Goal: Complete application form: Complete application form

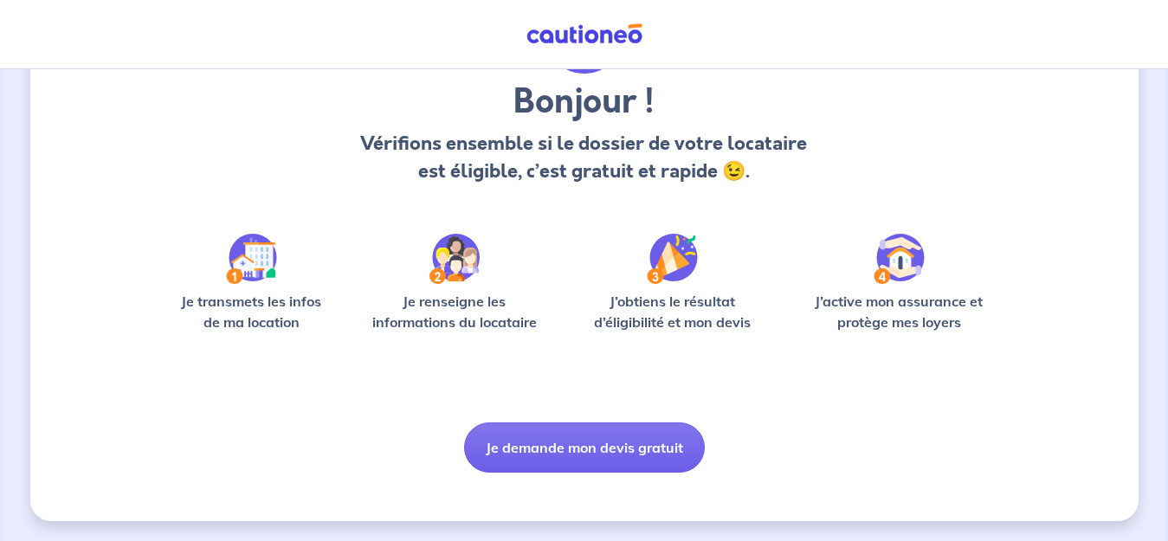
scroll to position [134, 0]
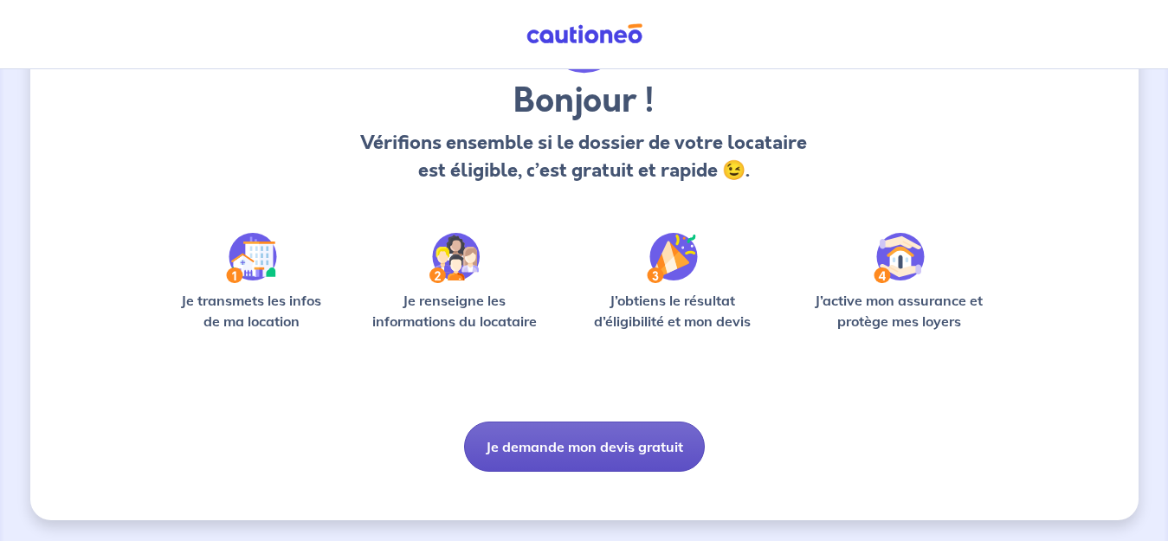
click at [576, 456] on button "Je demande mon devis gratuit" at bounding box center [584, 447] width 241 height 50
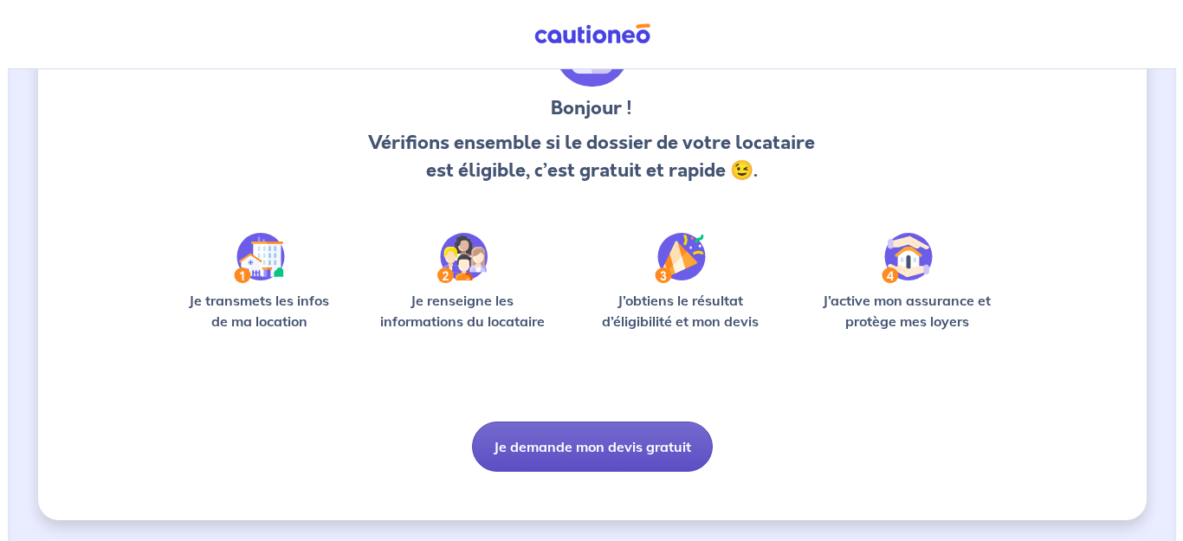
scroll to position [0, 0]
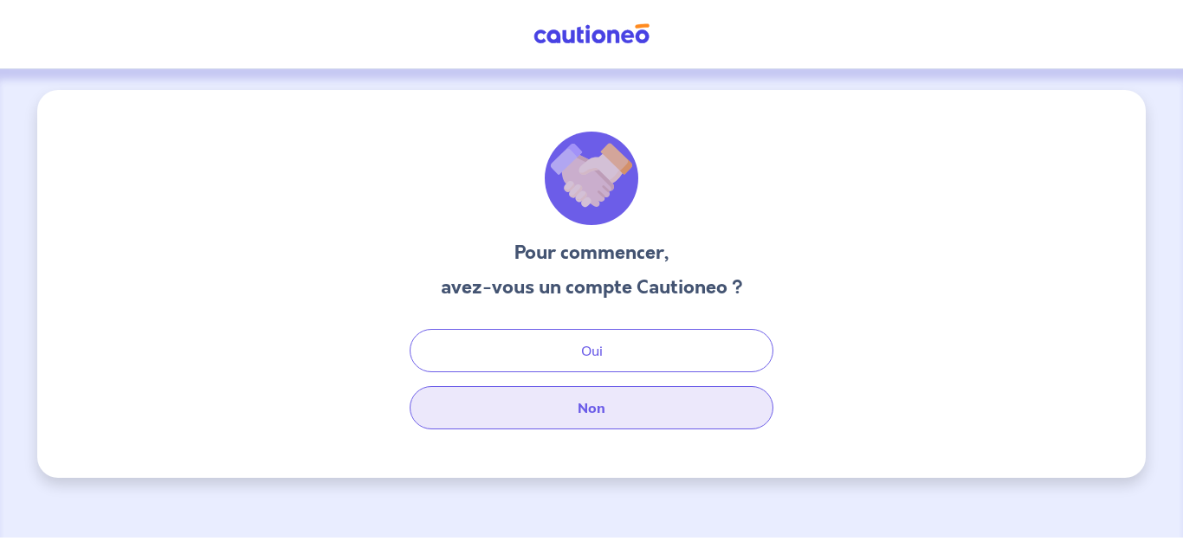
click at [608, 422] on button "Non" at bounding box center [592, 407] width 364 height 43
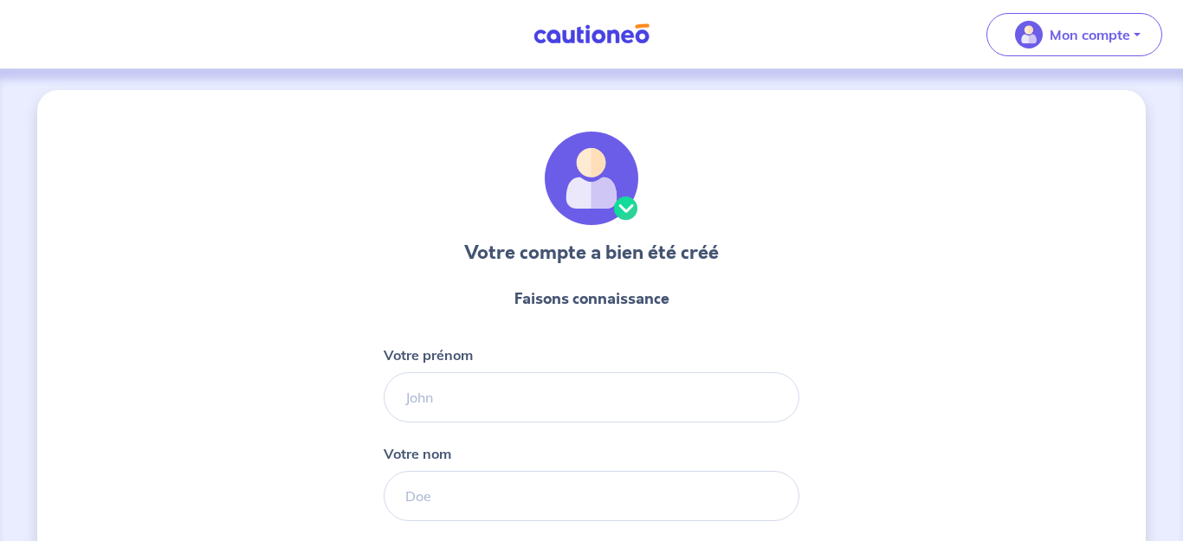
select select "FR"
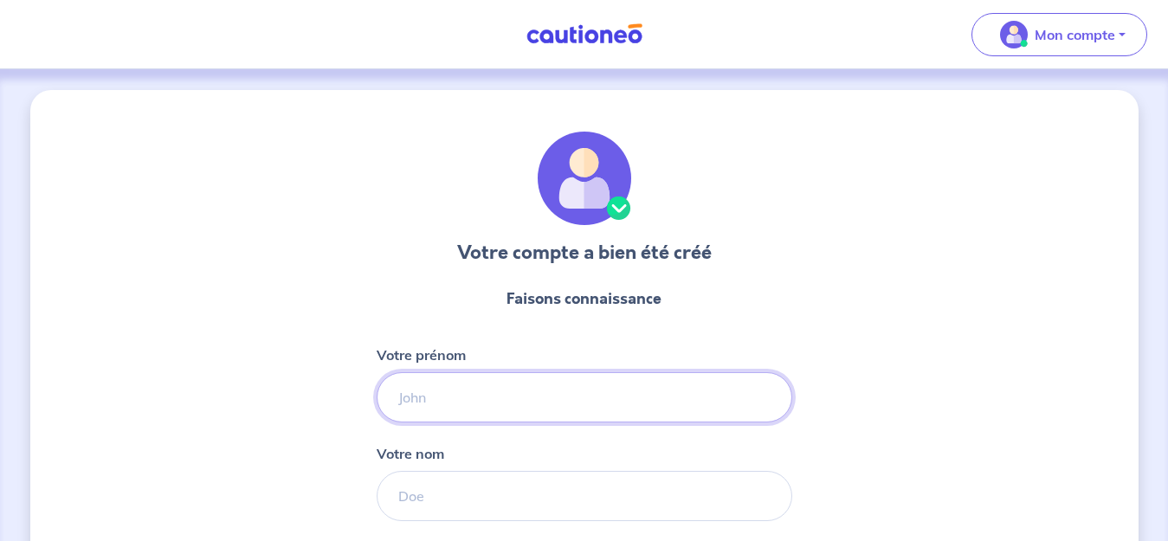
click at [513, 387] on input "Votre prénom" at bounding box center [585, 397] width 416 height 50
type input "[PERSON_NAME]"
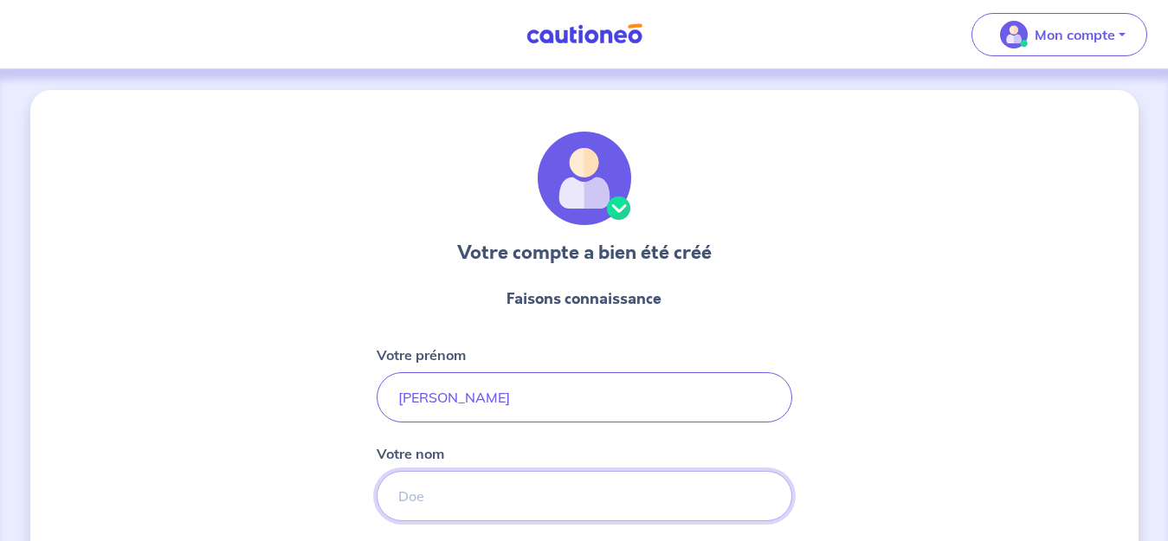
type input "Kaps"
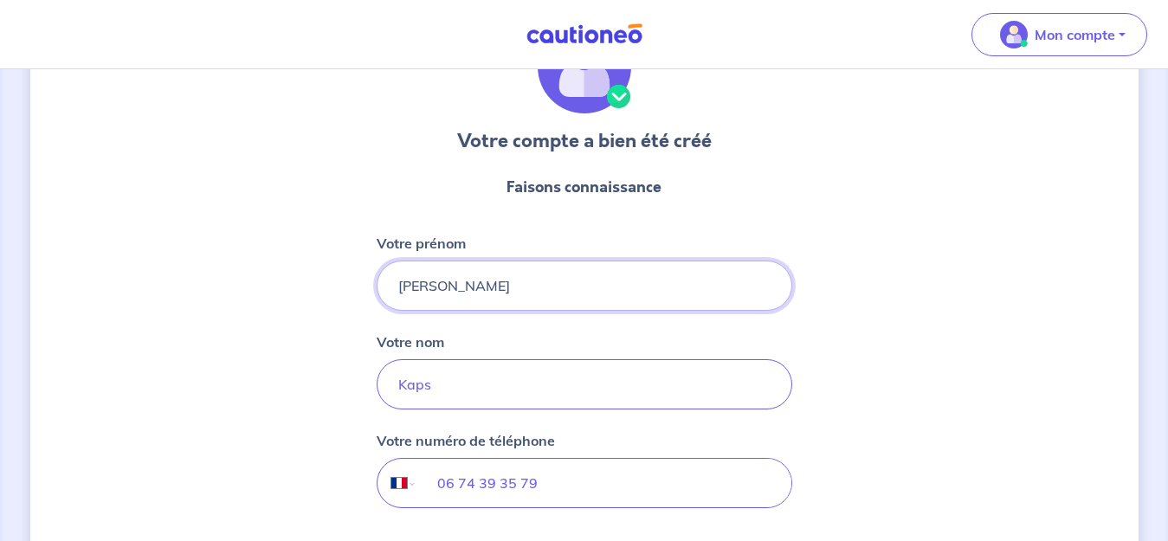
scroll to position [275, 0]
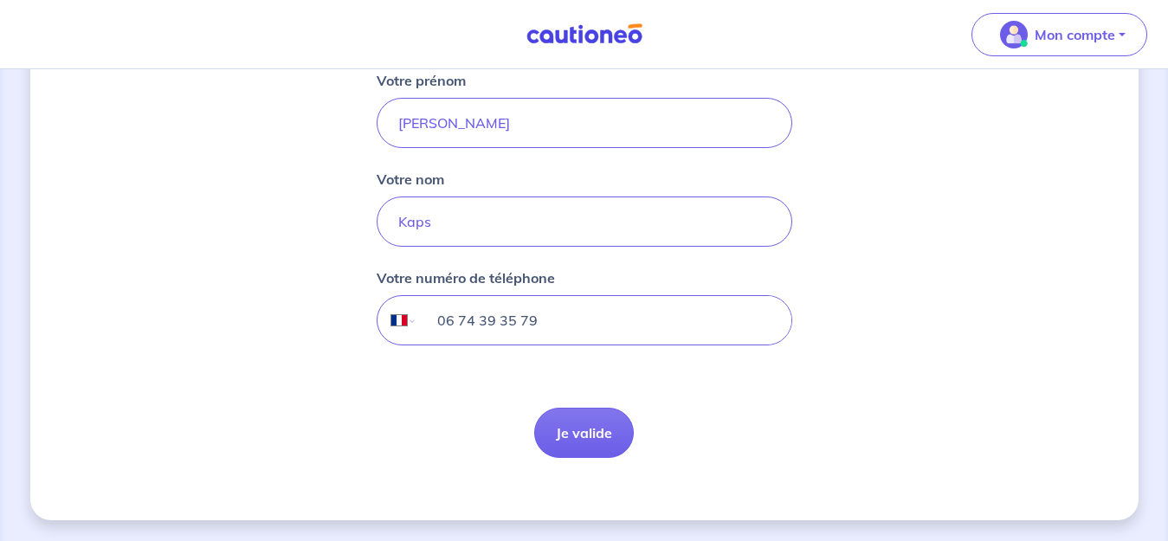
click at [550, 324] on input "06 74 39 35 79" at bounding box center [604, 320] width 374 height 49
type input "06 74 39 35 79"
click at [593, 423] on button "Je valide" at bounding box center [584, 433] width 100 height 50
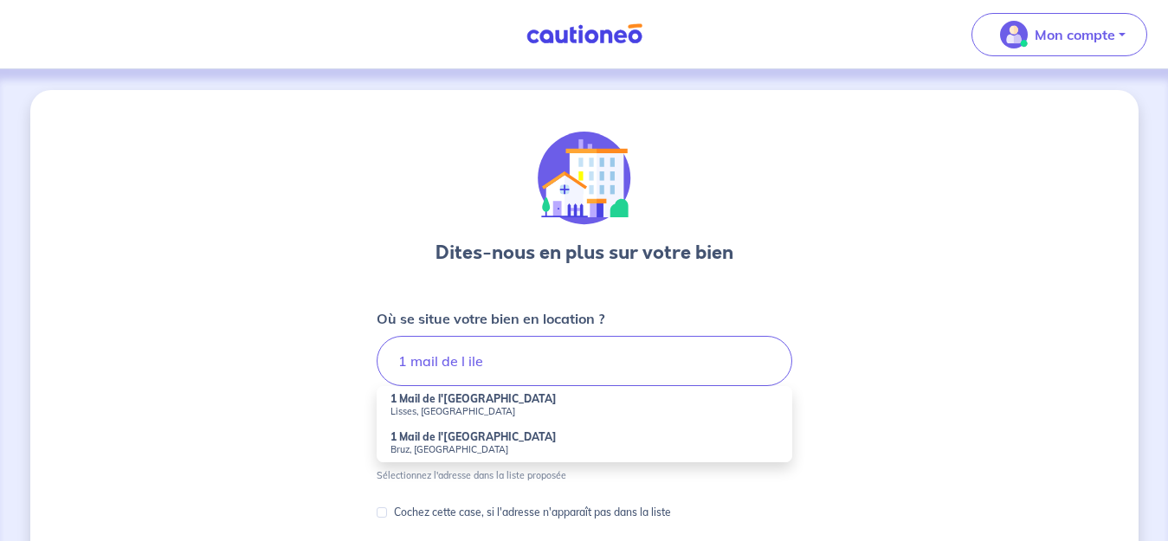
click at [443, 405] on small "Lisses, [GEOGRAPHIC_DATA]" at bounding box center [585, 411] width 388 height 12
type input "1 Mail de l'[GEOGRAPHIC_DATA], [GEOGRAPHIC_DATA], [GEOGRAPHIC_DATA]"
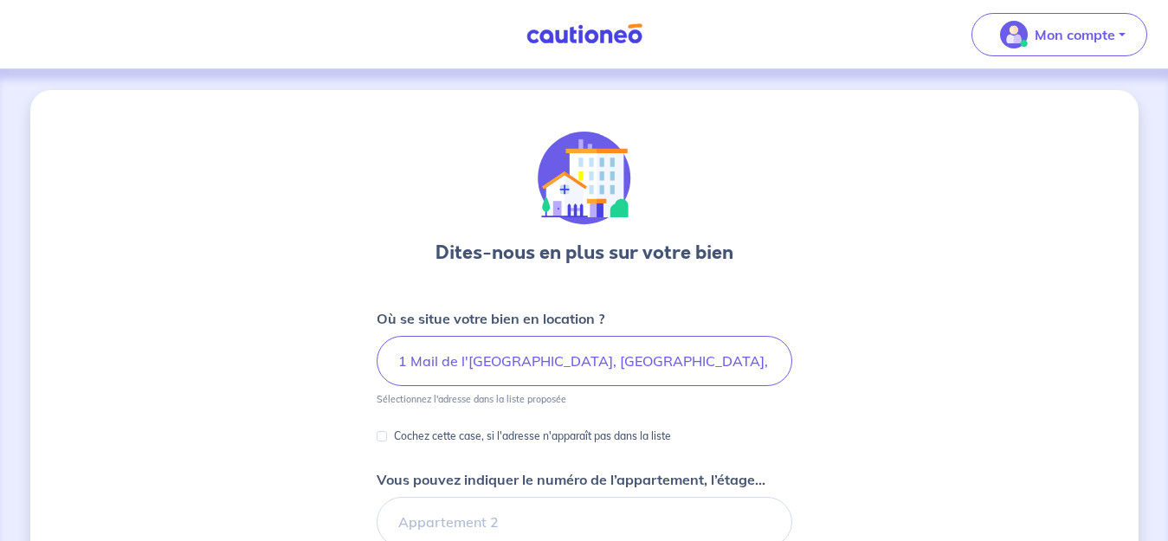
click at [197, 347] on div "Dites-nous en plus sur votre bien Où se situe votre bien en location ? 1 Mail d…" at bounding box center [584, 544] width 1109 height 908
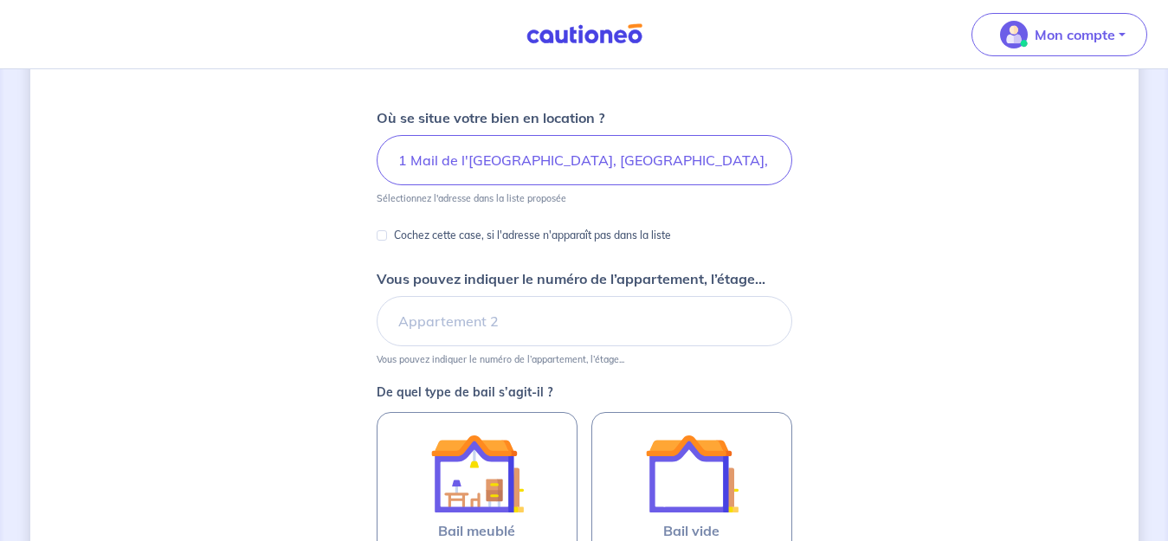
scroll to position [202, 0]
click at [564, 335] on input "Vous pouvez indiquer le numéro de l’appartement, l’étage..." at bounding box center [585, 320] width 416 height 50
type input "1"
click at [207, 263] on div "Dites-nous en plus sur votre bien Où se situe votre bien en location ? 1 Mail d…" at bounding box center [584, 342] width 1109 height 908
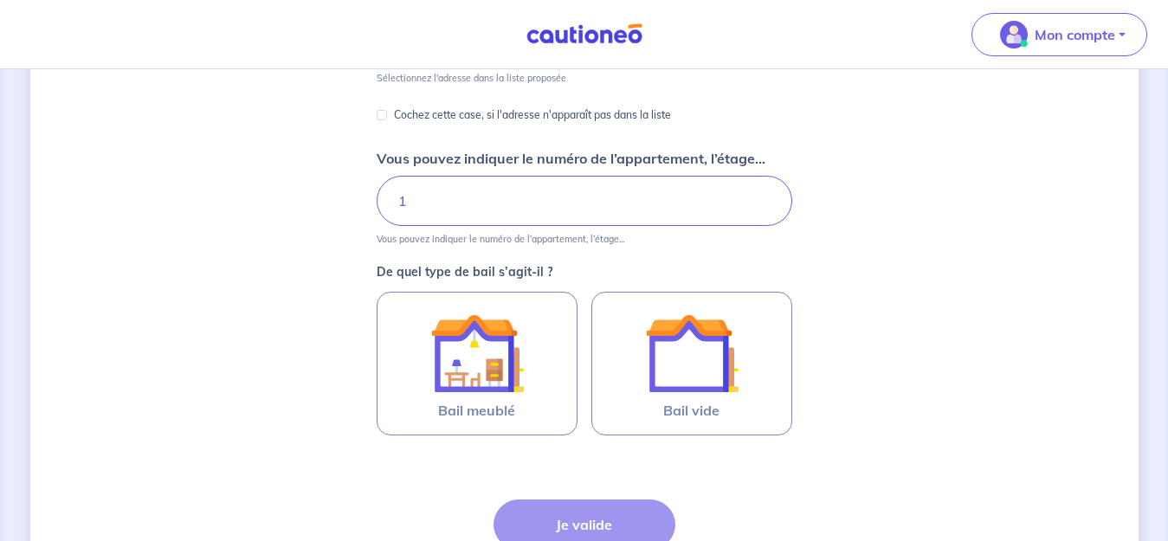
scroll to position [394, 0]
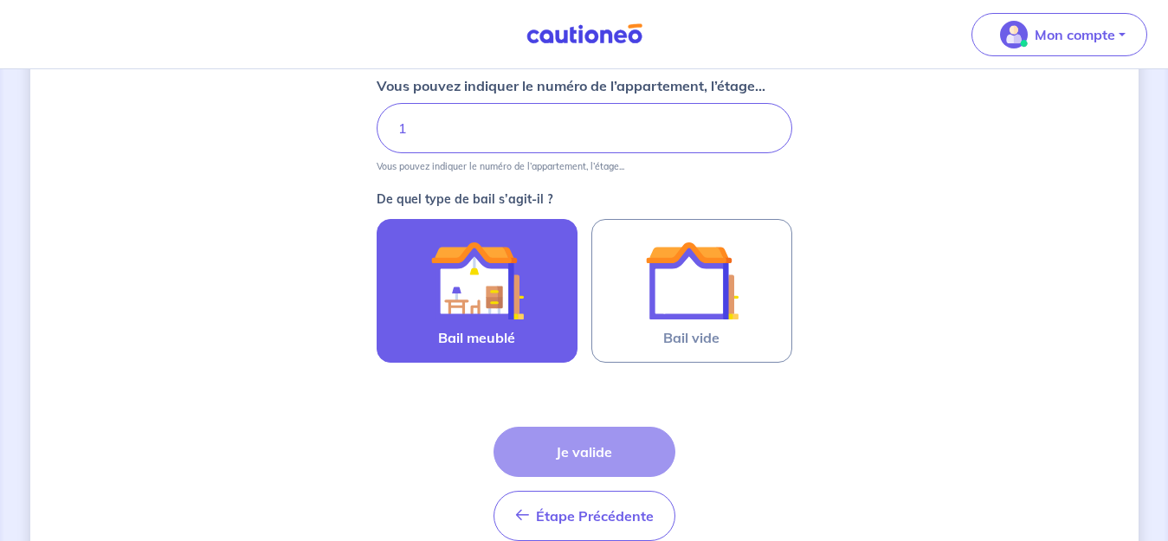
click at [516, 317] on img at bounding box center [477, 281] width 94 height 94
click at [0, 0] on input "Bail meublé" at bounding box center [0, 0] width 0 height 0
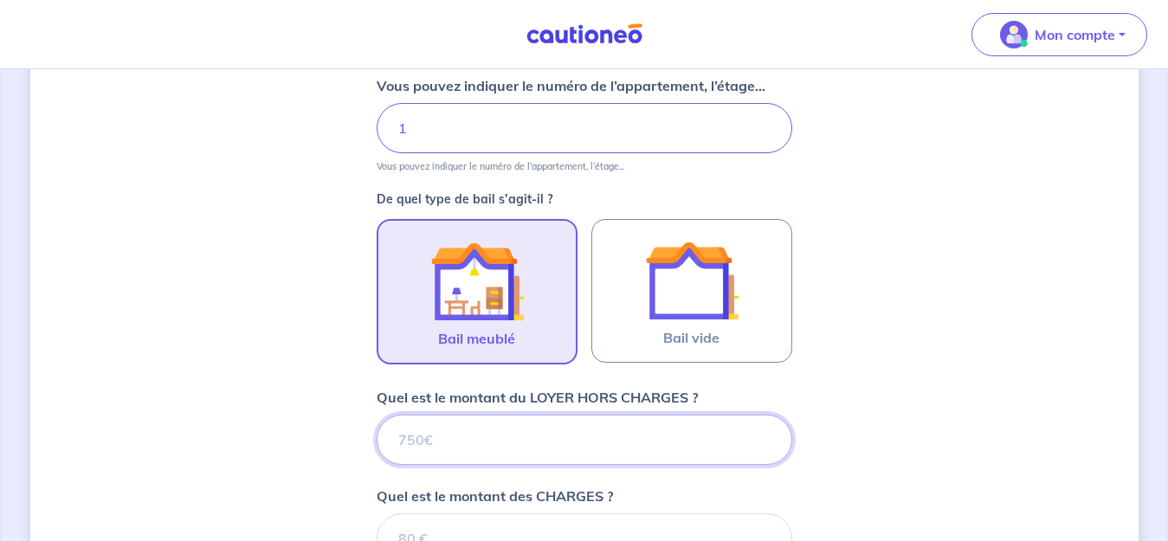
click at [460, 453] on input "Quel est le montant du LOYER HORS CHARGES ?" at bounding box center [585, 440] width 416 height 50
type input "800"
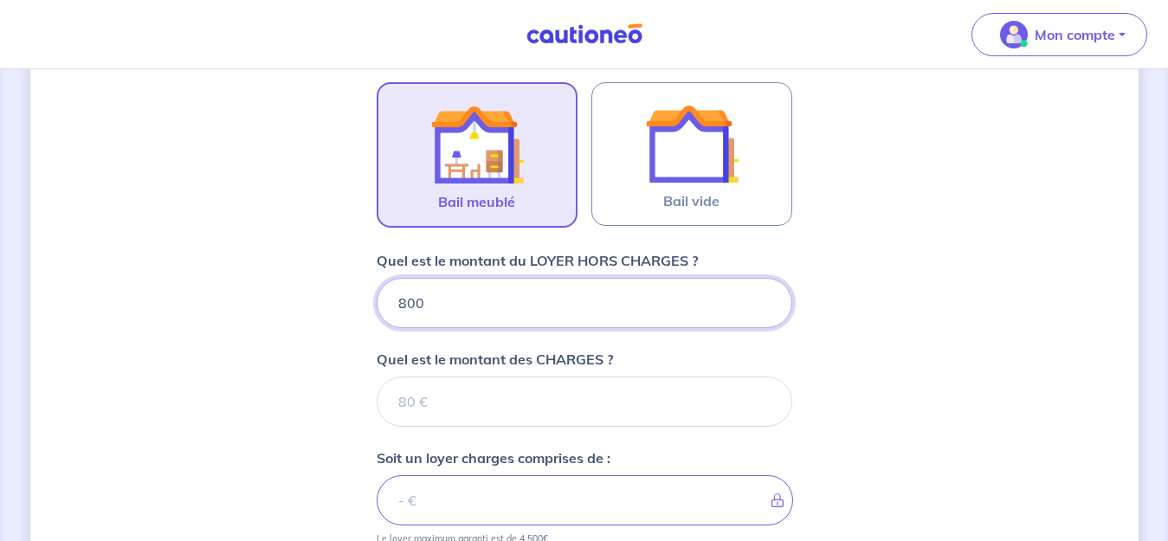
scroll to position [535, 0]
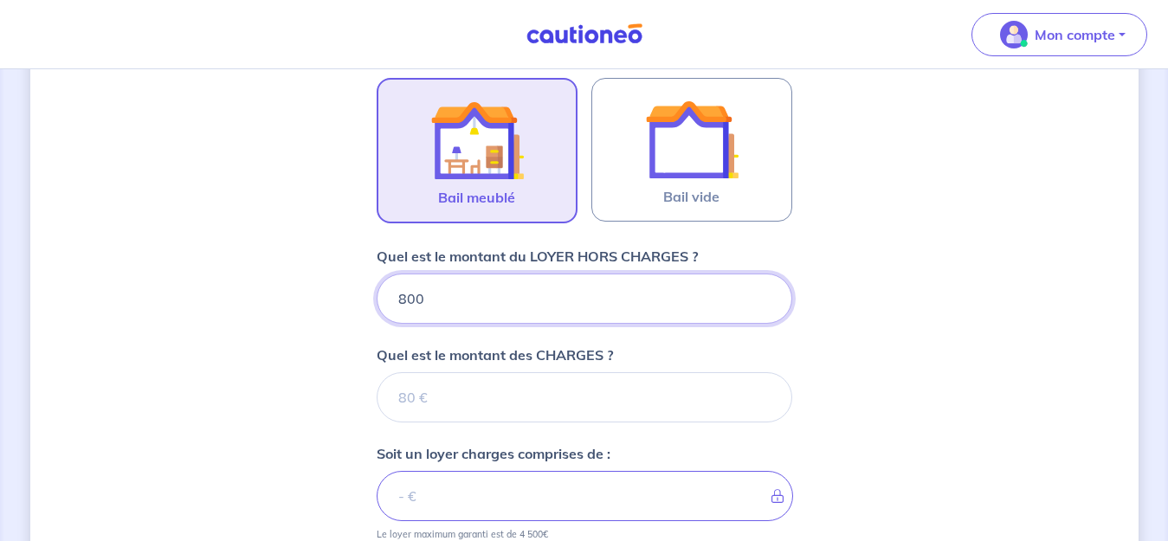
type input "800"
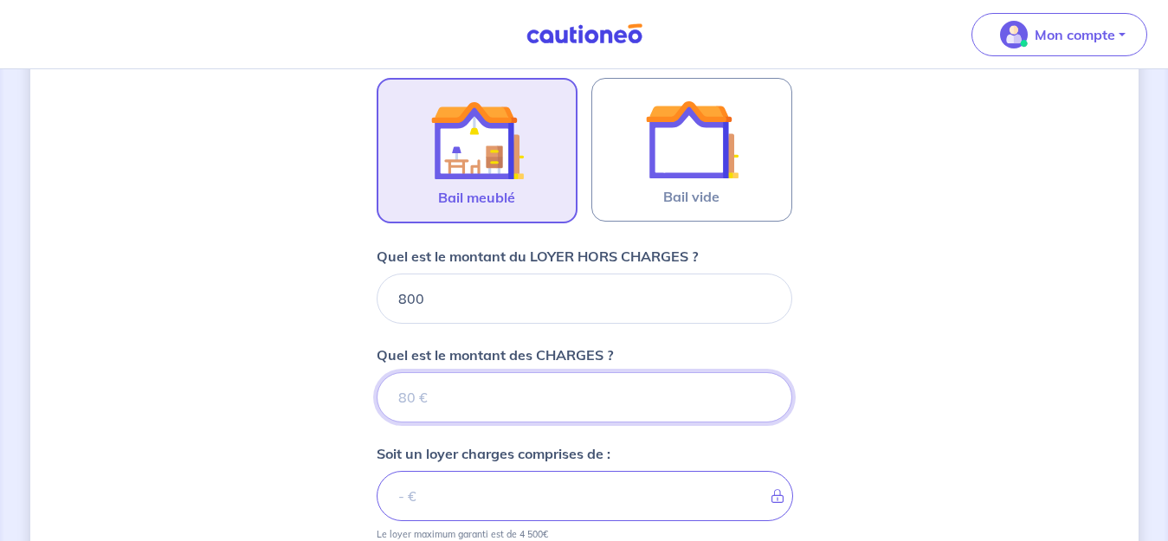
click at [536, 391] on input "Quel est le montant des CHARGES ?" at bounding box center [585, 397] width 416 height 50
type input "60"
type input "860"
type input "60"
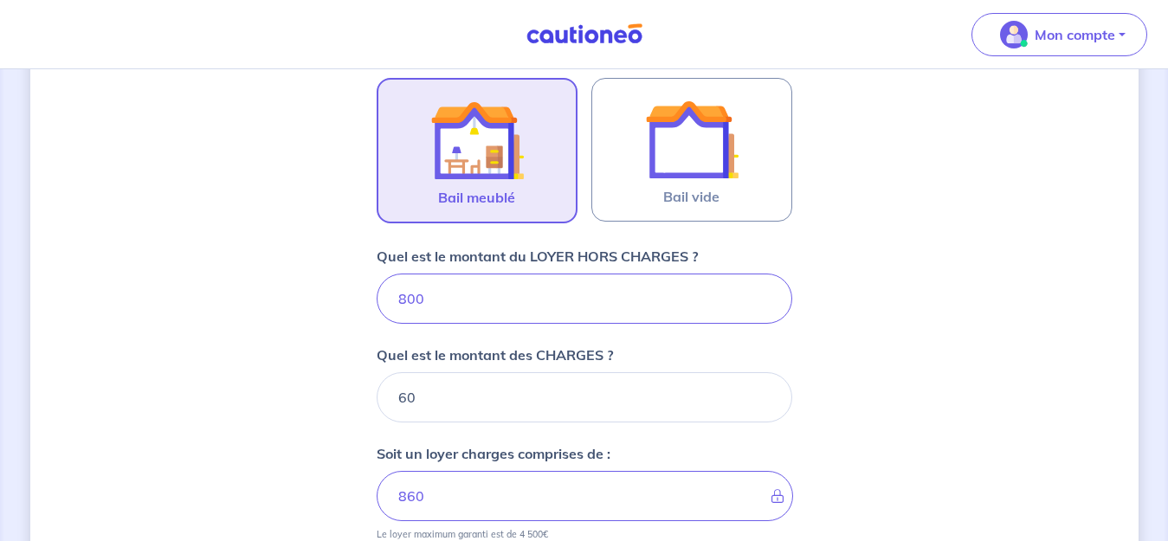
click at [295, 339] on div "Dites-nous en plus sur votre bien Où se situe votre bien en location ? 1 Mail d…" at bounding box center [584, 226] width 1109 height 1342
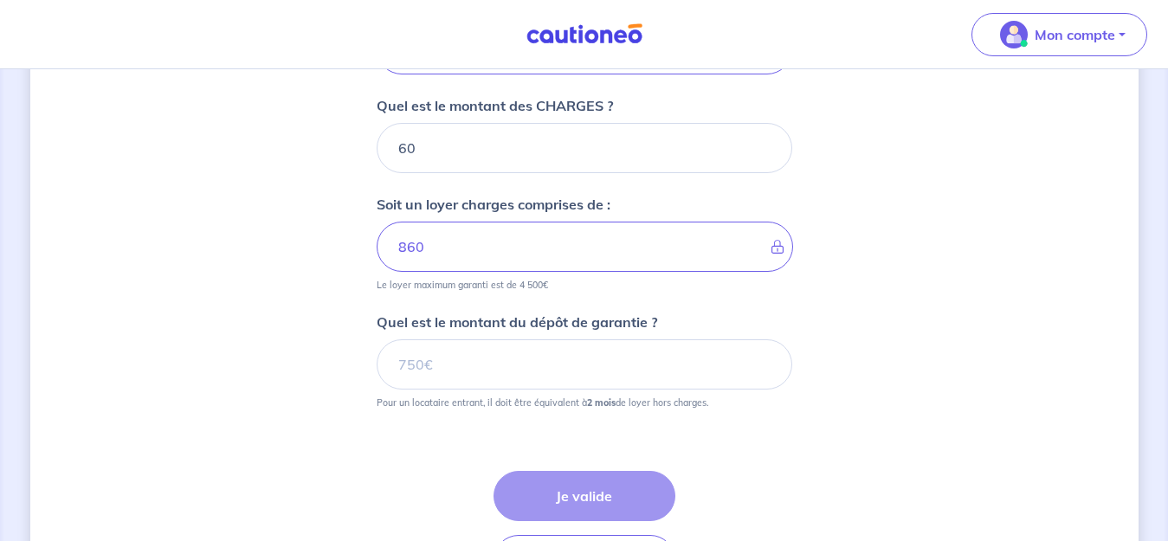
scroll to position [788, 0]
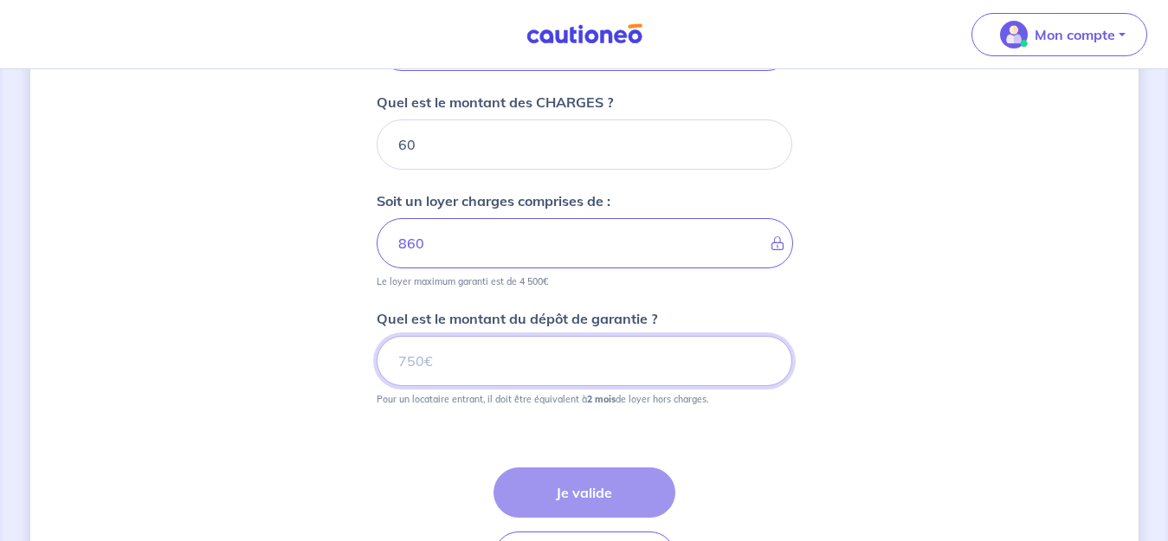
click at [515, 359] on input "Quel est le montant du dépôt de garantie ?" at bounding box center [585, 361] width 416 height 50
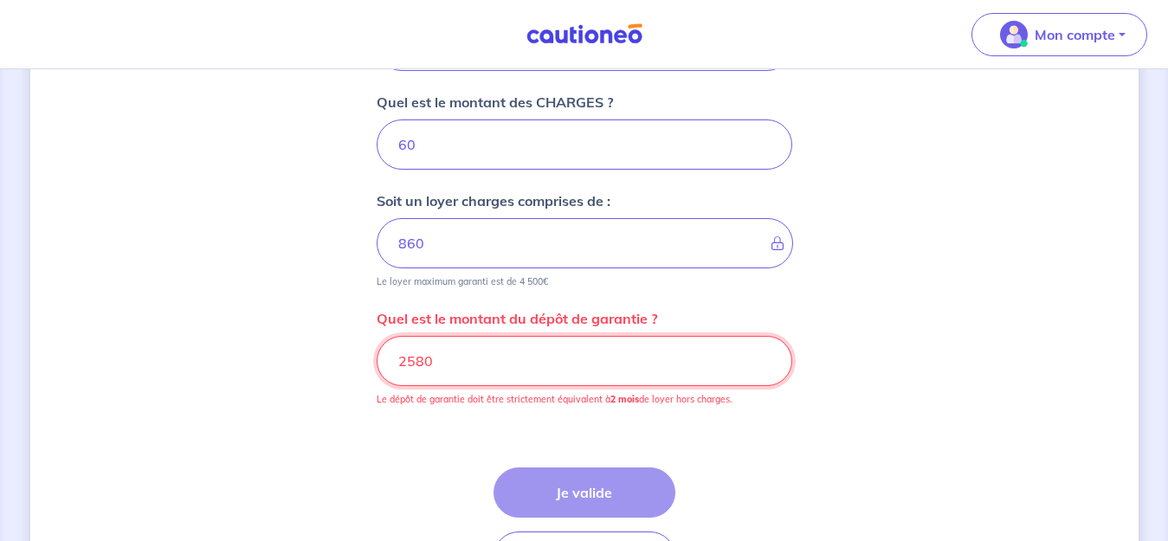
drag, startPoint x: 532, startPoint y: 347, endPoint x: 300, endPoint y: 372, distance: 233.5
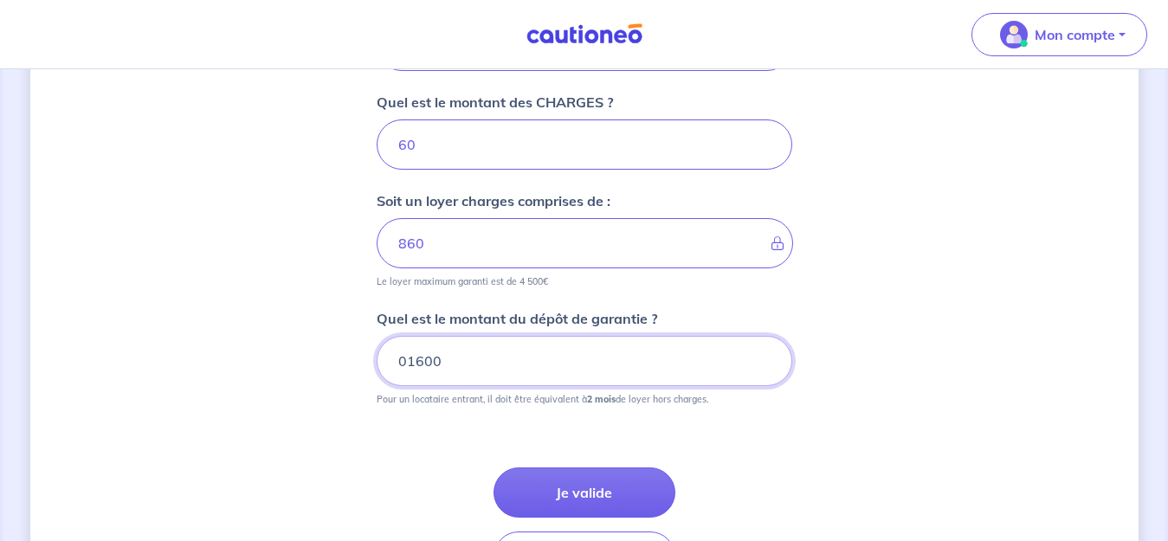
type input "01600"
click button "Je valide" at bounding box center [585, 493] width 182 height 50
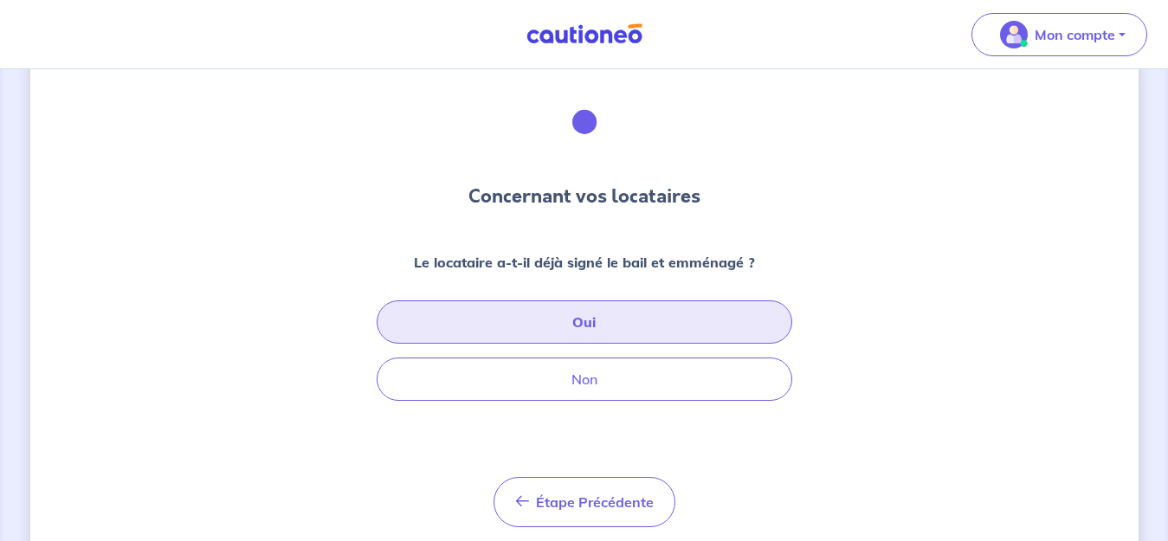
scroll to position [112, 0]
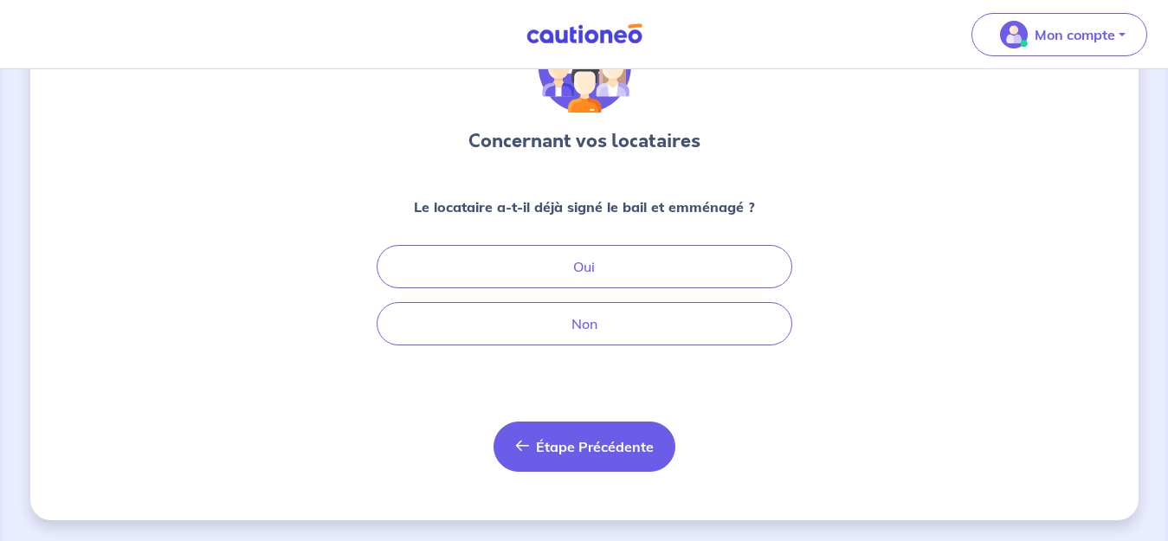
click at [631, 444] on span "Étape Précédente" at bounding box center [595, 446] width 118 height 17
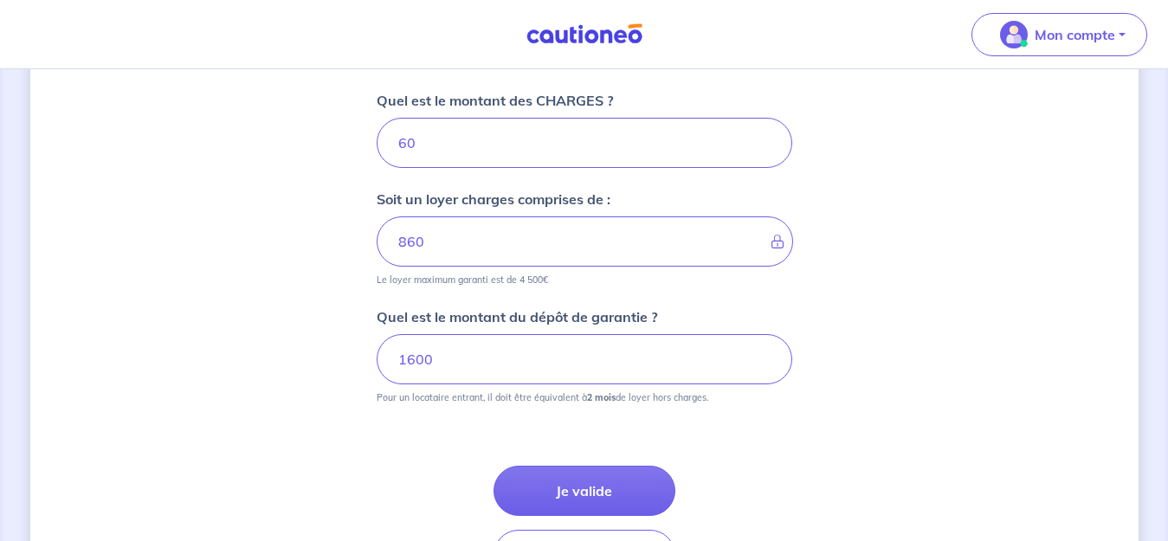
scroll to position [786, 0]
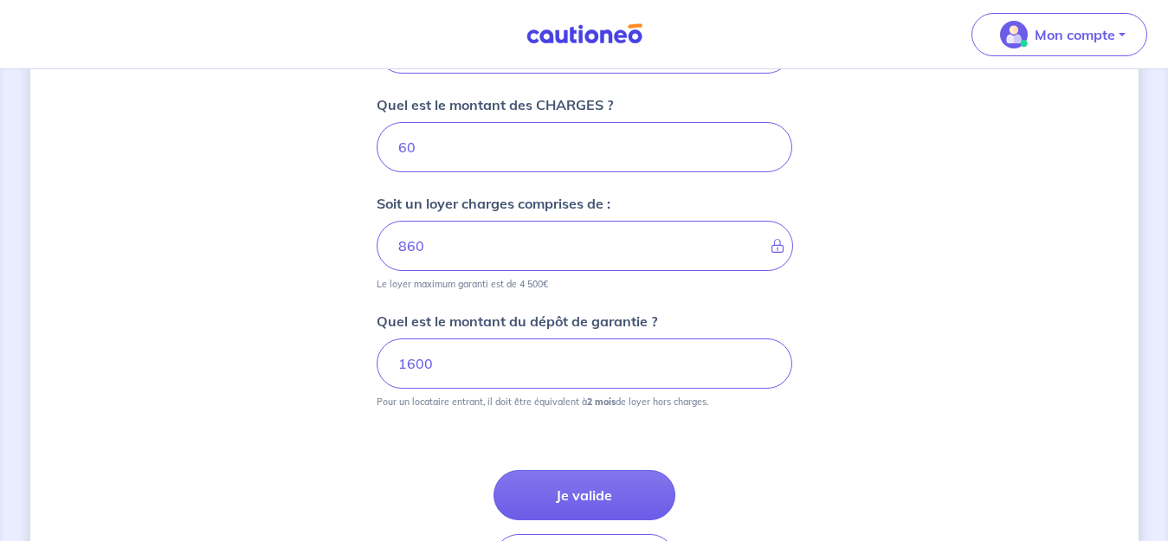
click at [574, 514] on button "Je valide" at bounding box center [585, 495] width 182 height 50
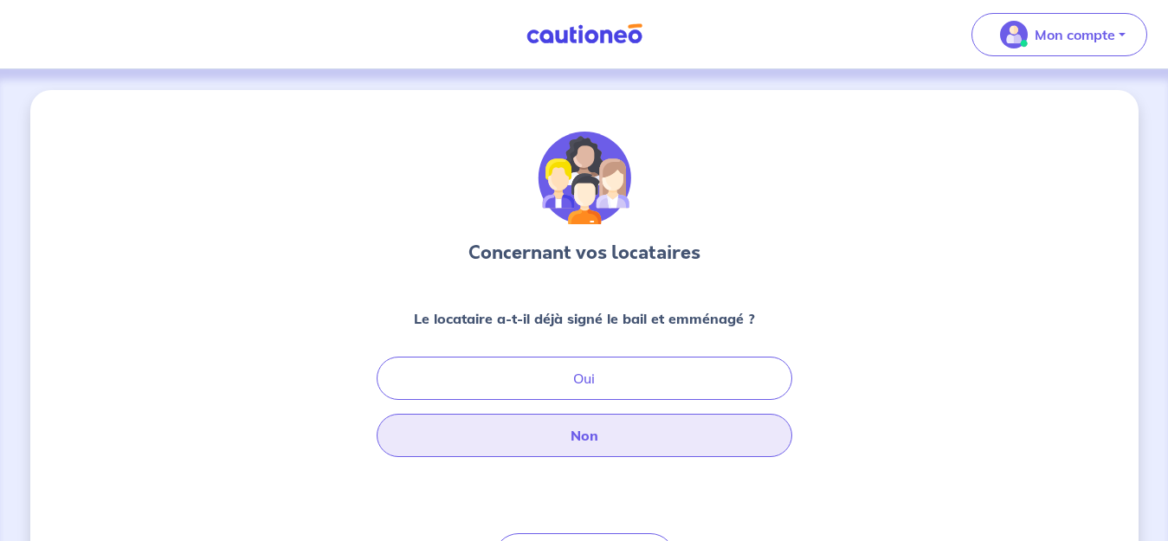
click at [629, 434] on button "Non" at bounding box center [585, 435] width 416 height 43
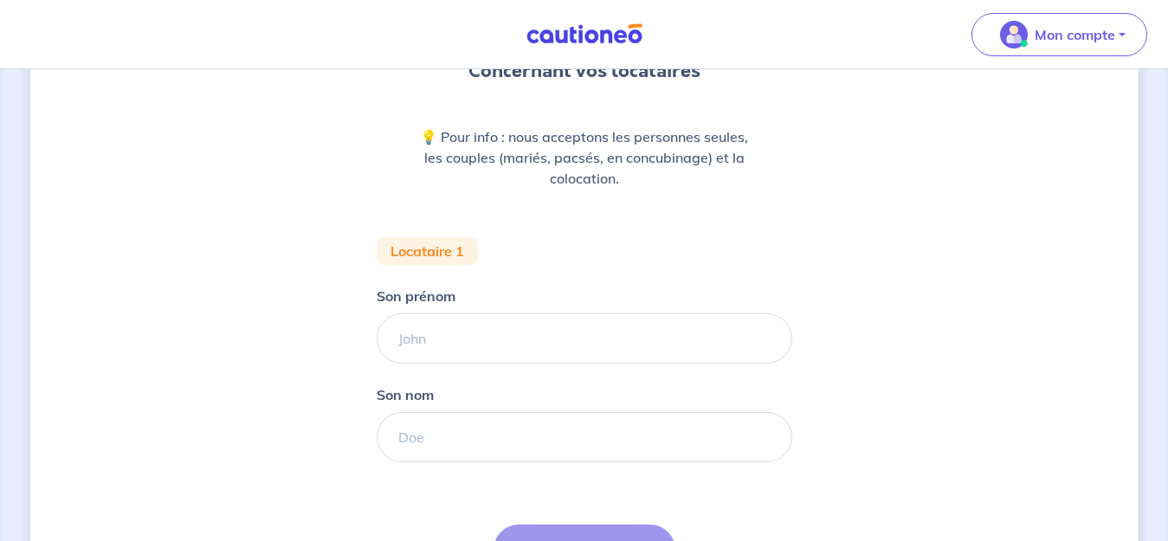
scroll to position [171, 0]
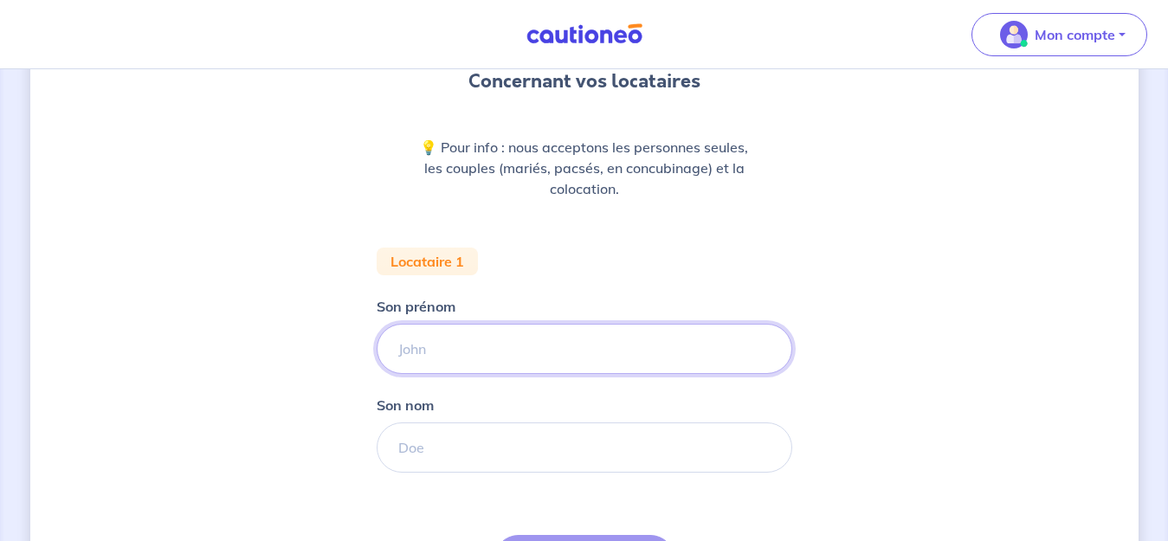
click at [463, 351] on input "Son prénom" at bounding box center [585, 349] width 416 height 50
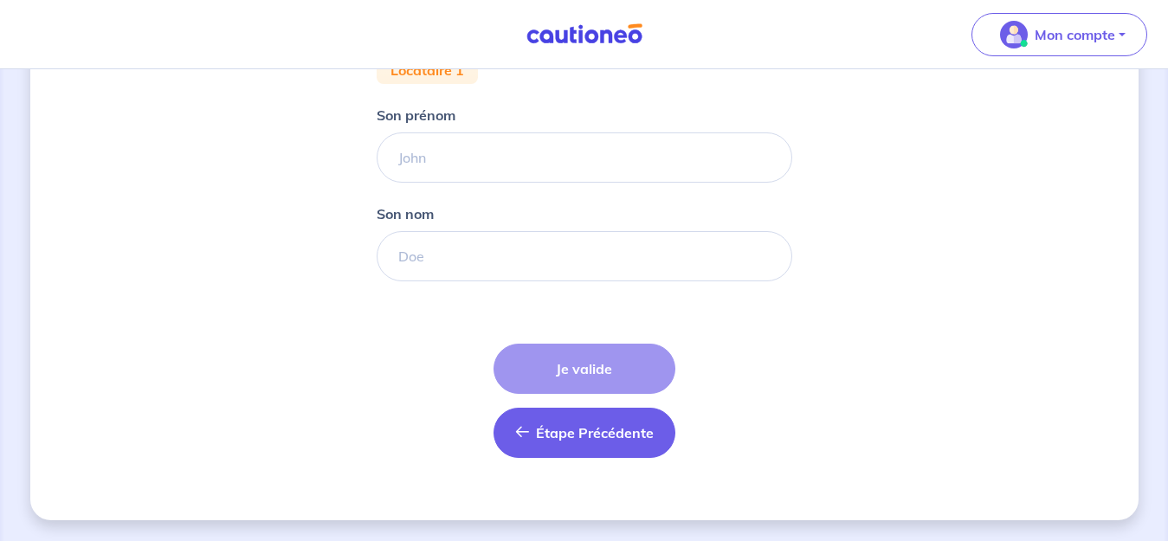
click at [580, 450] on button "Étape Précédente Précédent" at bounding box center [585, 433] width 182 height 50
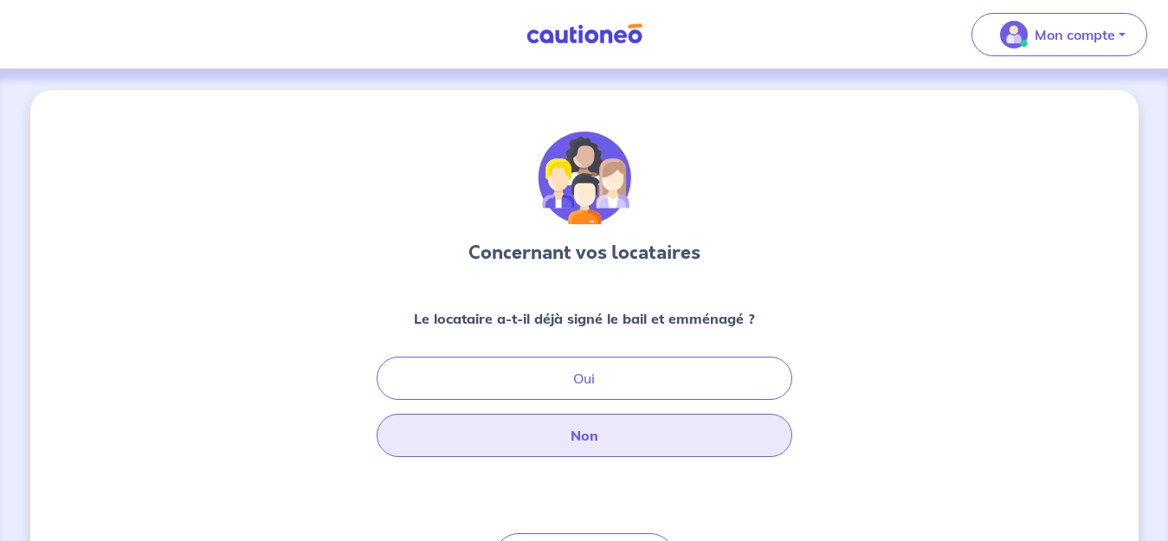
click at [585, 444] on button "Non" at bounding box center [585, 435] width 416 height 43
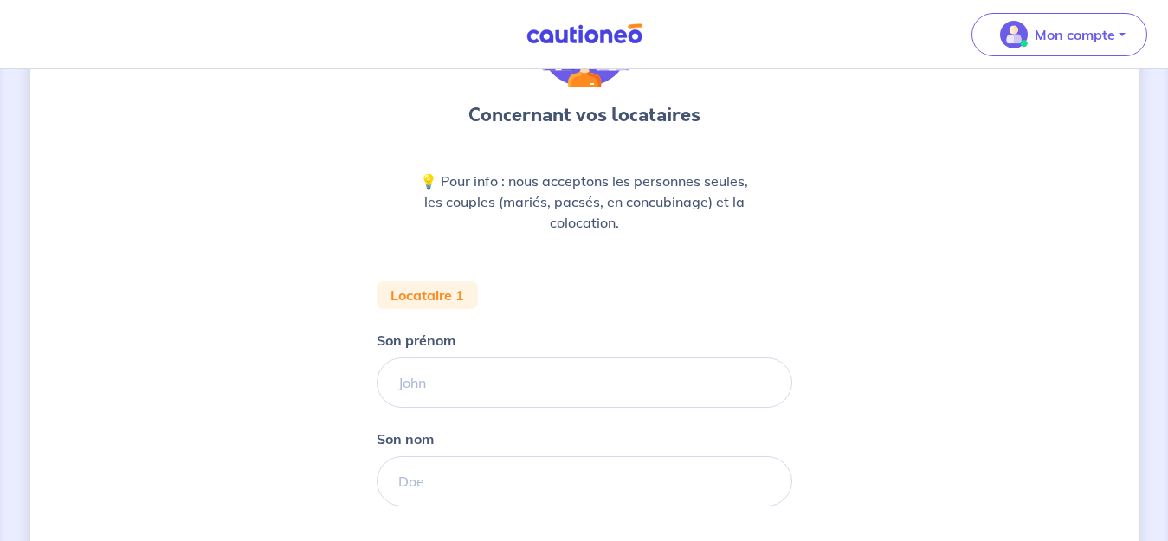
scroll to position [141, 0]
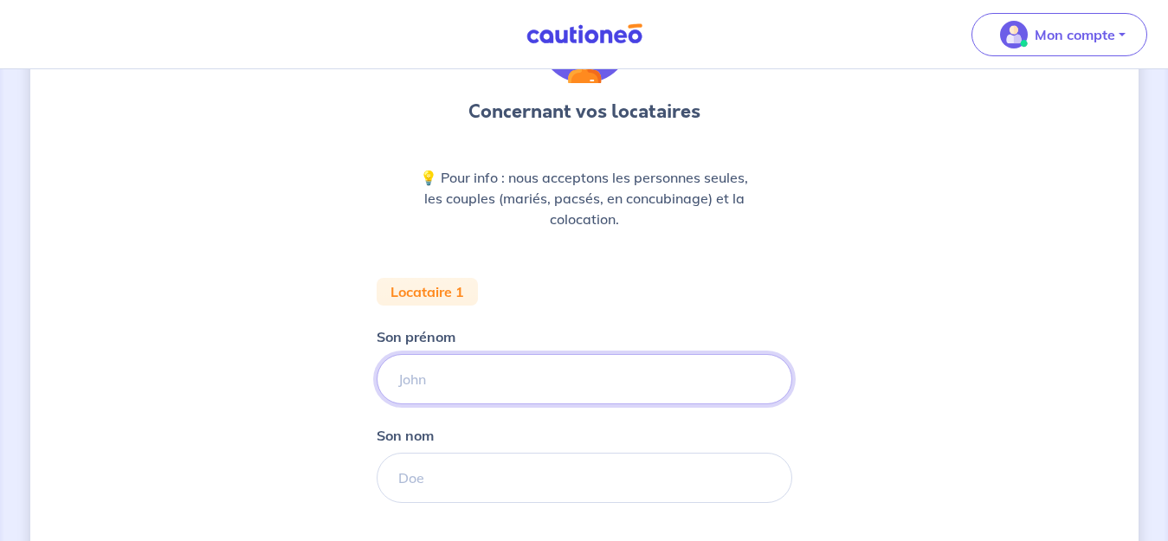
click at [478, 378] on input "Son prénom" at bounding box center [585, 379] width 416 height 50
type input "[PERSON_NAME]"
click at [479, 463] on input "Son nom" at bounding box center [585, 478] width 416 height 50
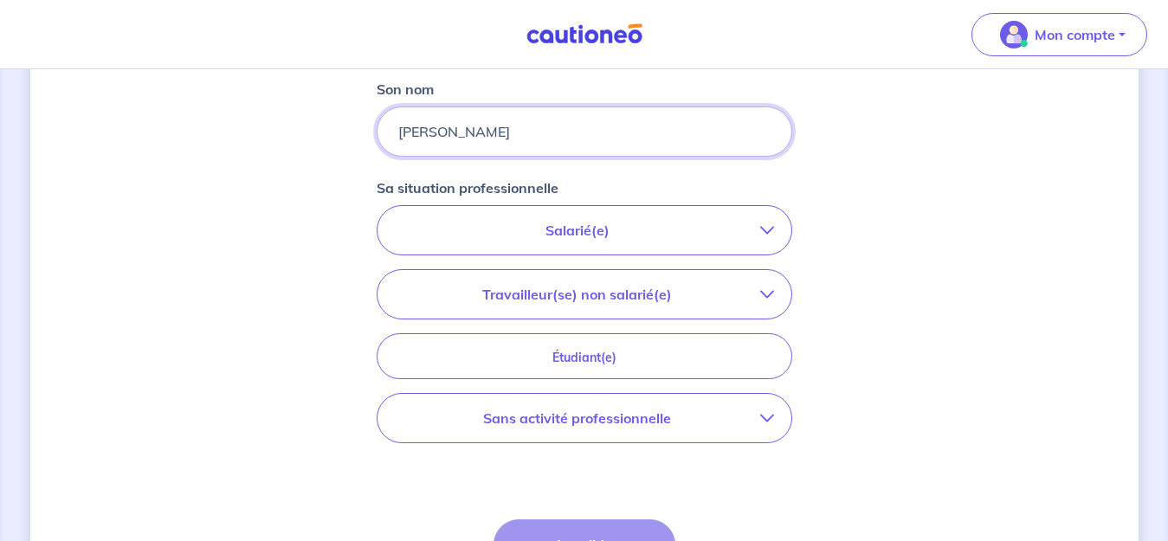
scroll to position [515, 0]
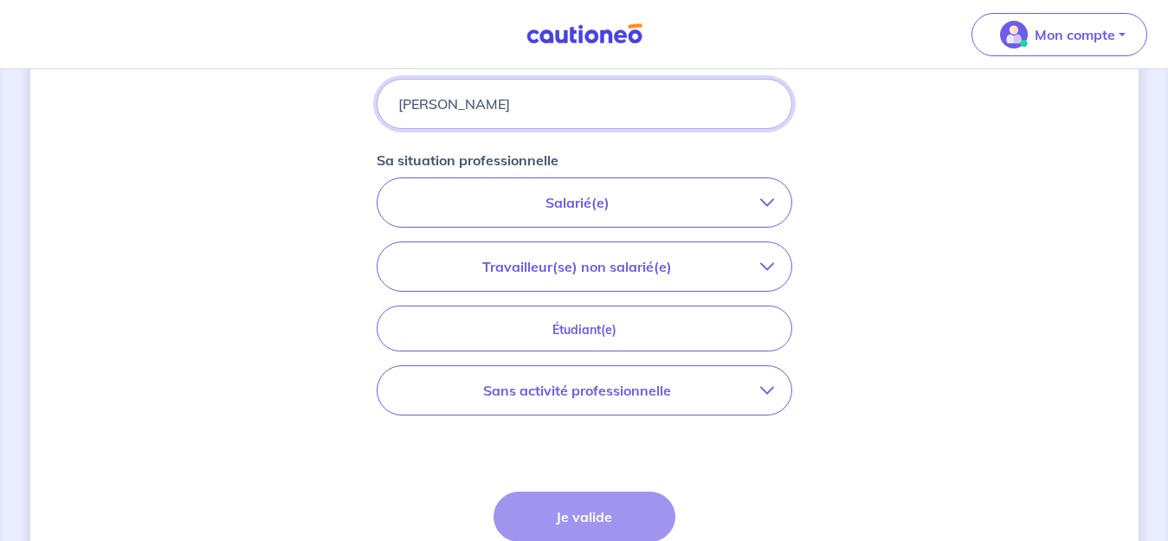
type input "[PERSON_NAME]"
click at [643, 210] on p "Salarié(e)" at bounding box center [577, 202] width 365 height 21
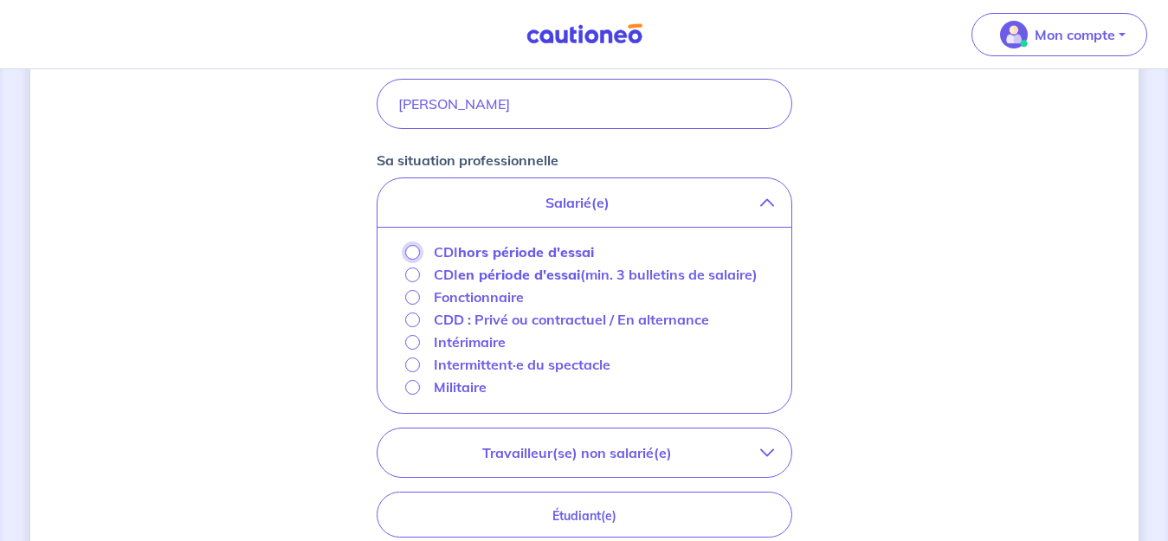
click at [411, 247] on input "CDI hors période d'essai" at bounding box center [412, 252] width 15 height 15
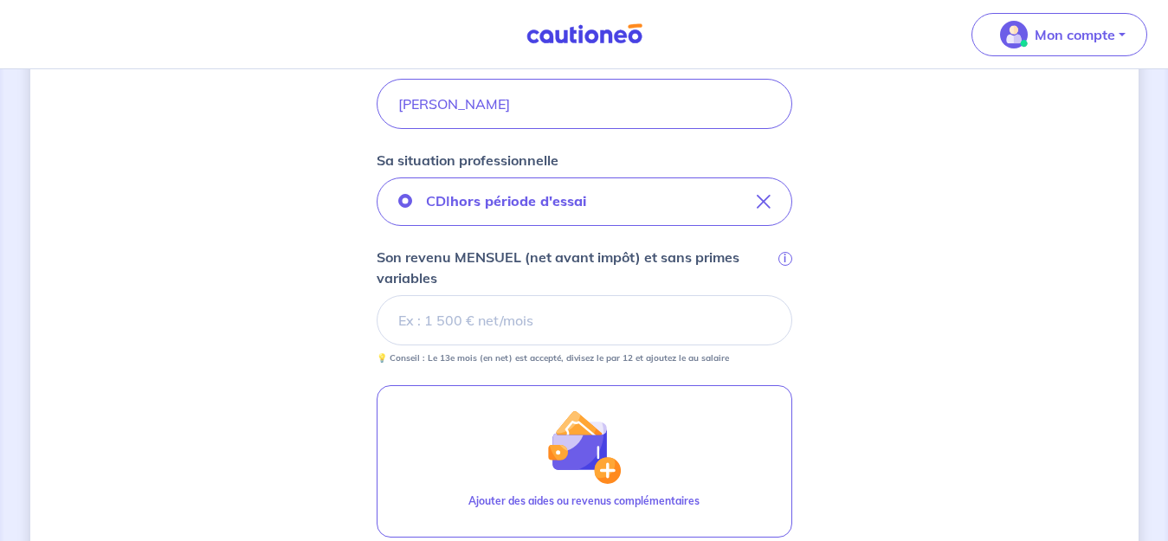
click at [850, 266] on div "Concernant vos locataires 💡 Pour info : nous acceptons les personnes seules, le…" at bounding box center [584, 186] width 1109 height 1223
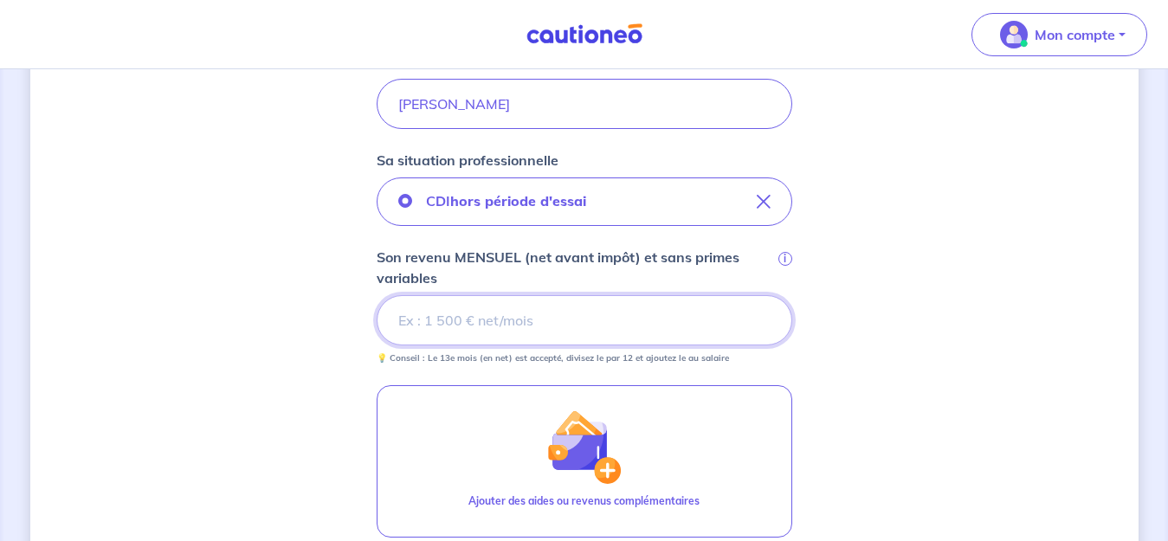
click at [624, 309] on input "Son revenu MENSUEL (net avant impôt) et sans primes variables i" at bounding box center [585, 320] width 416 height 50
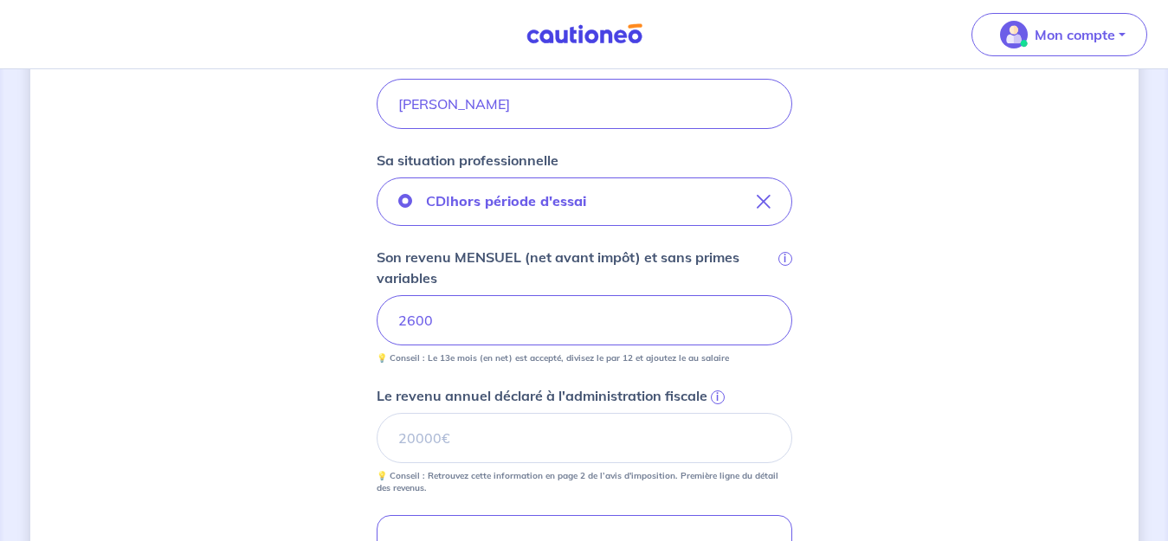
click at [882, 375] on div "Concernant vos locataires 💡 Pour info : nous acceptons les personnes seules, le…" at bounding box center [584, 251] width 1109 height 1353
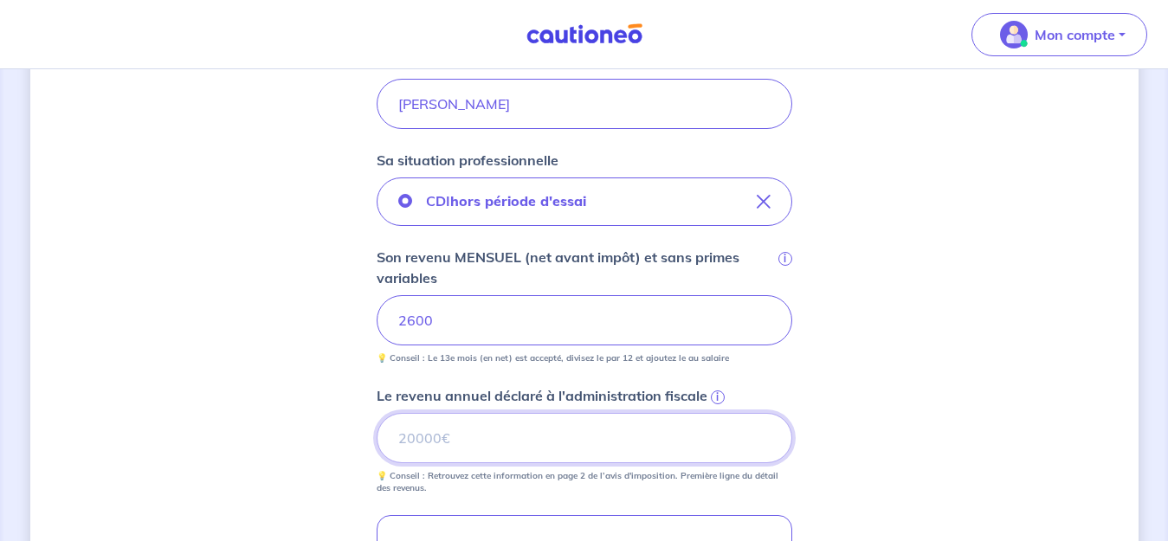
click at [525, 449] on input "Le revenu annuel déclaré à l'administration fiscale i" at bounding box center [585, 438] width 416 height 50
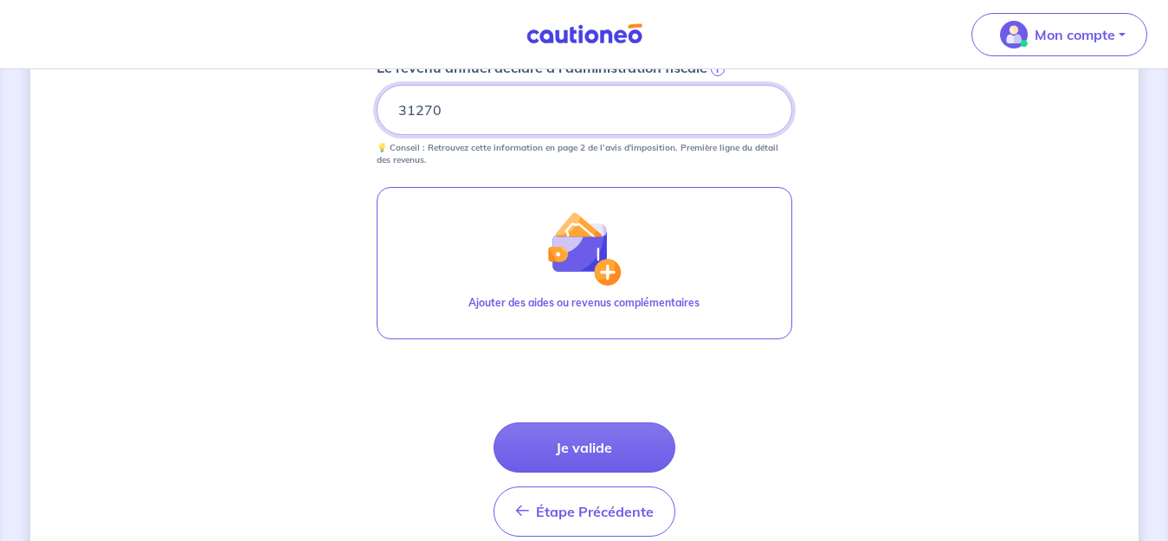
scroll to position [859, 0]
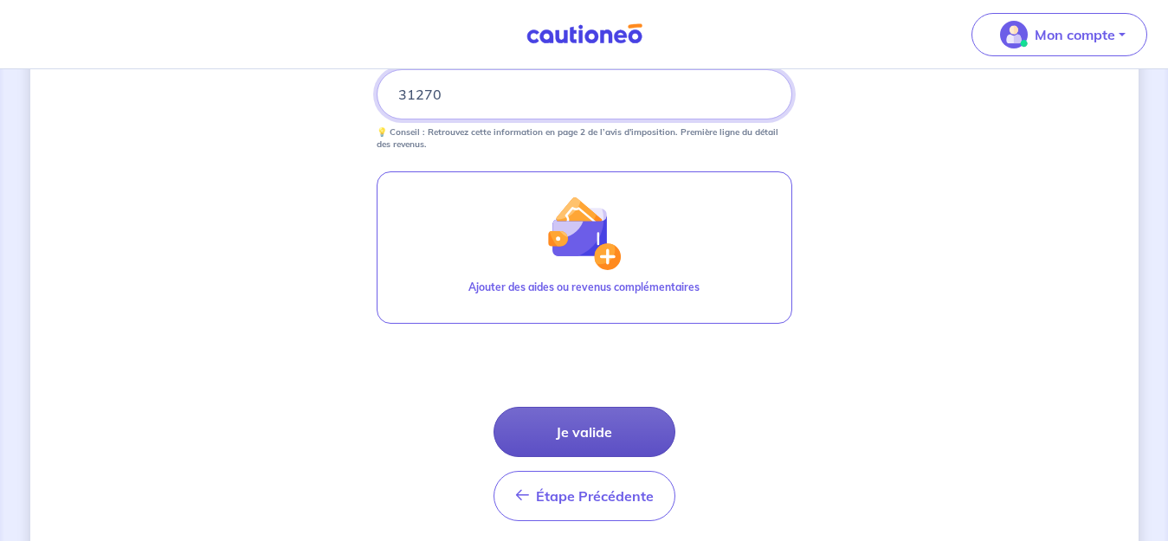
type input "31270"
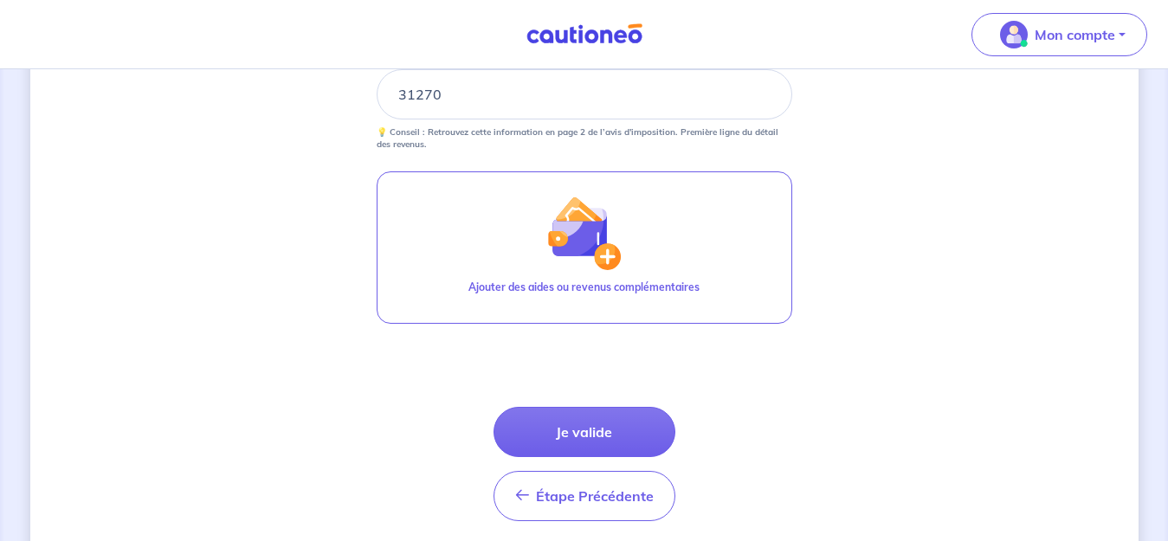
click at [611, 429] on button "Je valide" at bounding box center [585, 432] width 182 height 50
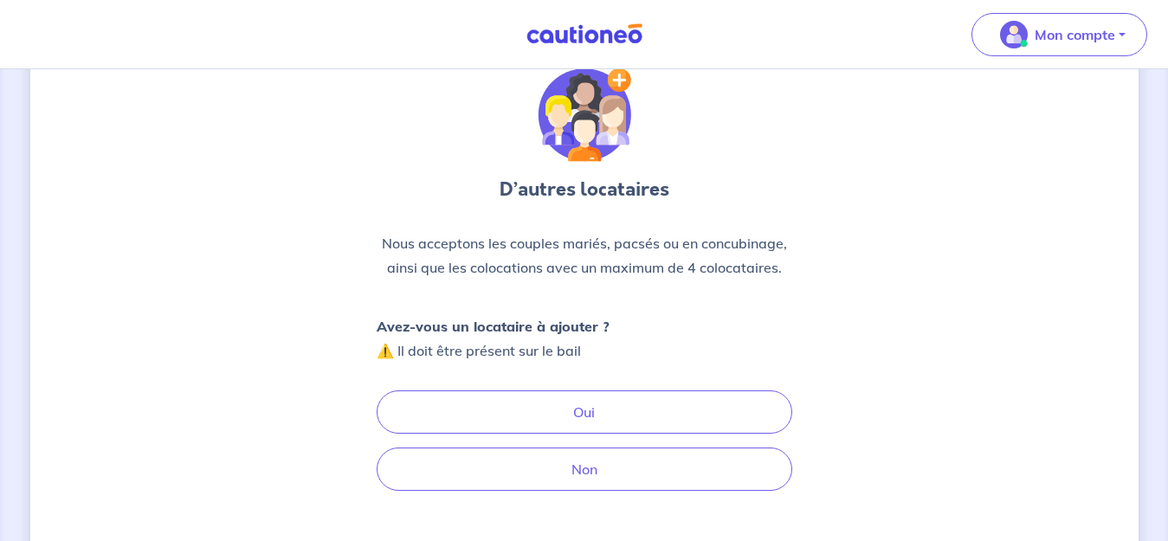
scroll to position [71, 0]
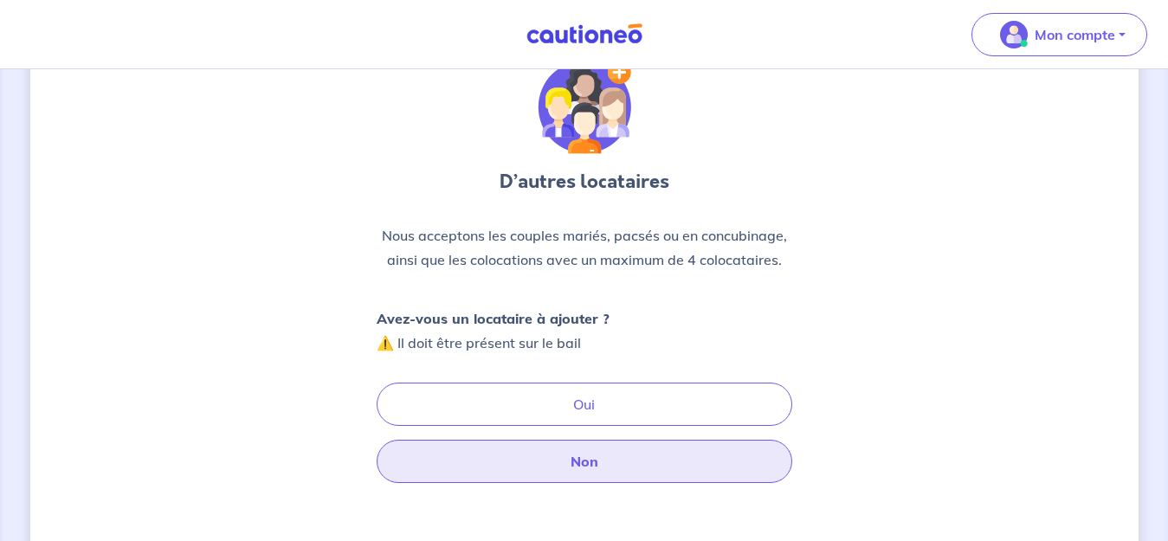
click at [663, 475] on button "Non" at bounding box center [585, 461] width 416 height 43
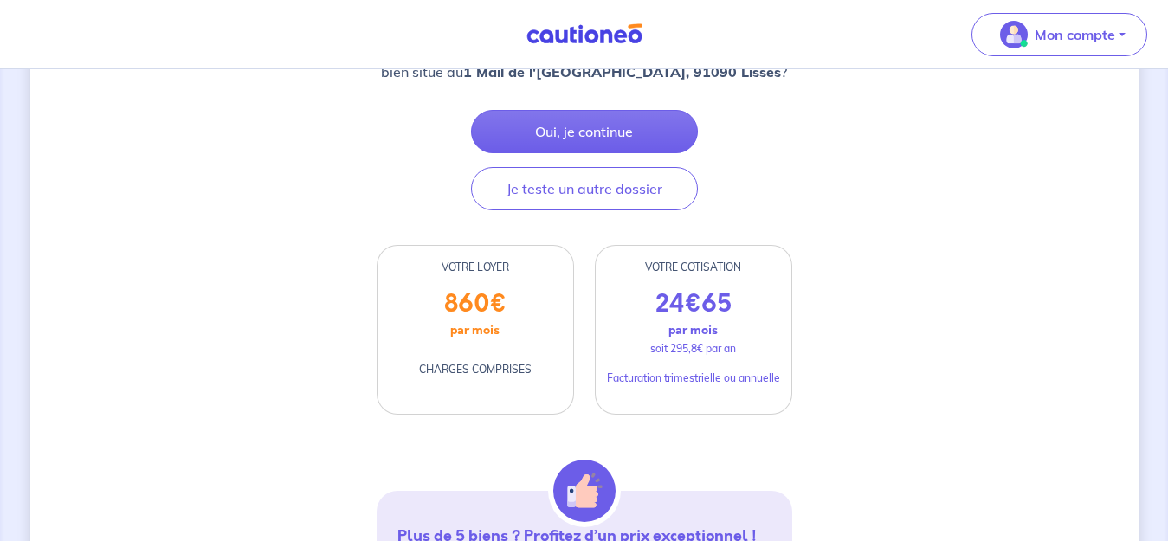
scroll to position [328, 0]
